Goal: Information Seeking & Learning: Learn about a topic

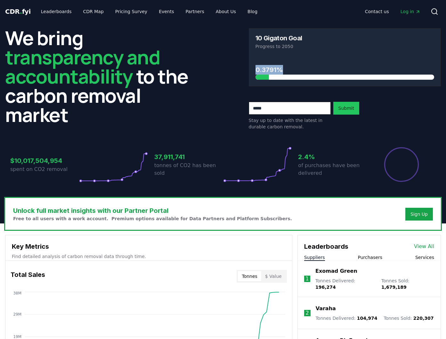
drag, startPoint x: 295, startPoint y: 67, endPoint x: 250, endPoint y: 67, distance: 45.1
click at [250, 67] on div "0.3791%" at bounding box center [345, 71] width 192 height 30
click at [285, 67] on h3 "0.3791%" at bounding box center [344, 70] width 179 height 10
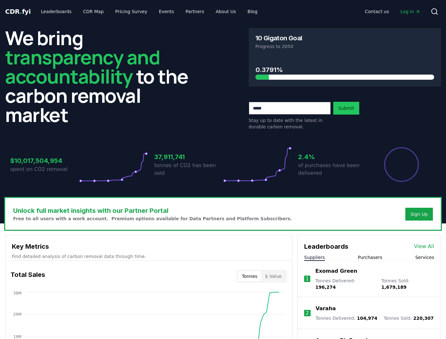
click at [305, 67] on h3 "0.3791%" at bounding box center [344, 70] width 179 height 10
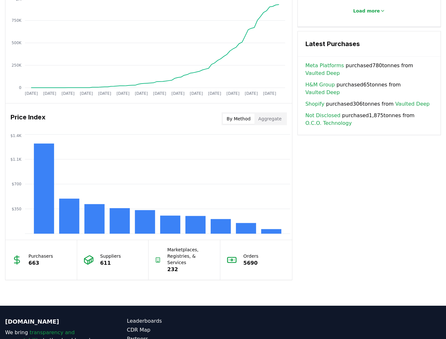
scroll to position [429, 0]
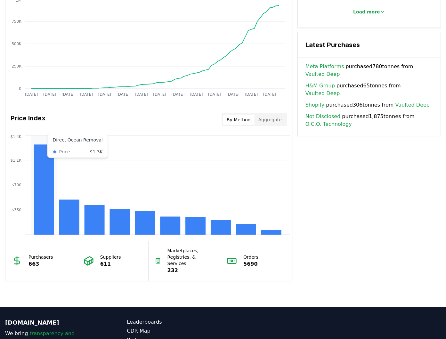
click at [50, 217] on rect at bounding box center [44, 189] width 20 height 90
click at [45, 153] on rect at bounding box center [44, 189] width 20 height 90
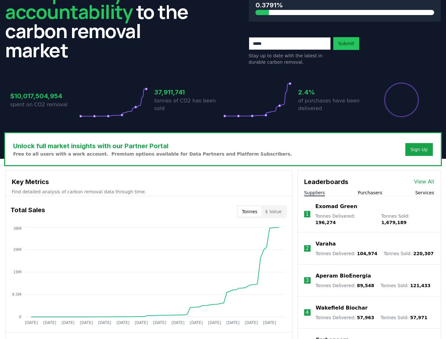
scroll to position [0, 0]
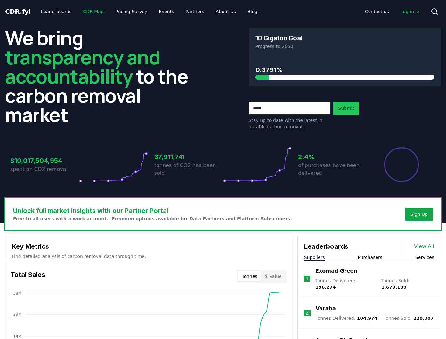
click at [83, 14] on link "CDR Map" at bounding box center [93, 12] width 31 height 12
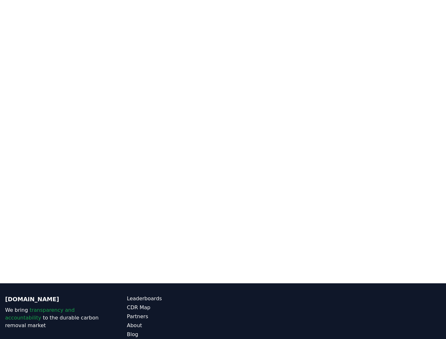
scroll to position [151, 0]
